Goal: Find contact information: Find contact information

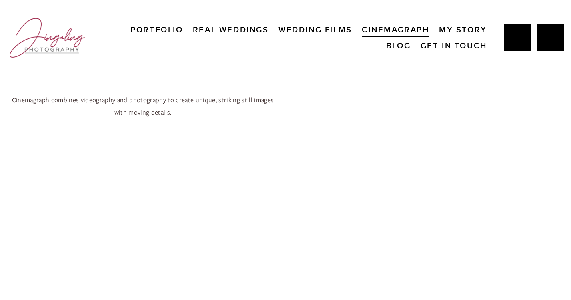
click at [444, 44] on link "Get In Touch" at bounding box center [454, 46] width 66 height 16
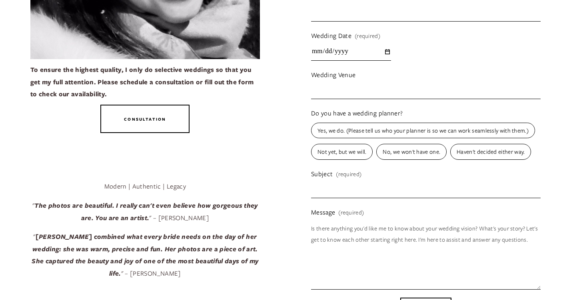
scroll to position [316, 0]
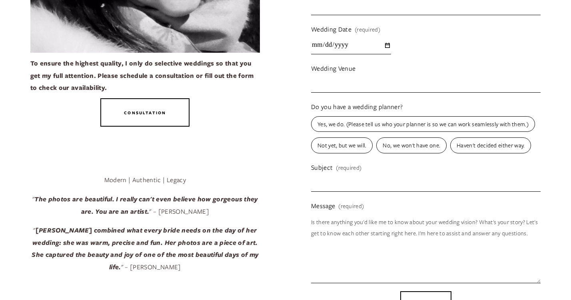
click at [149, 119] on link "Consultation" at bounding box center [144, 112] width 89 height 28
